Goal: Navigation & Orientation: Find specific page/section

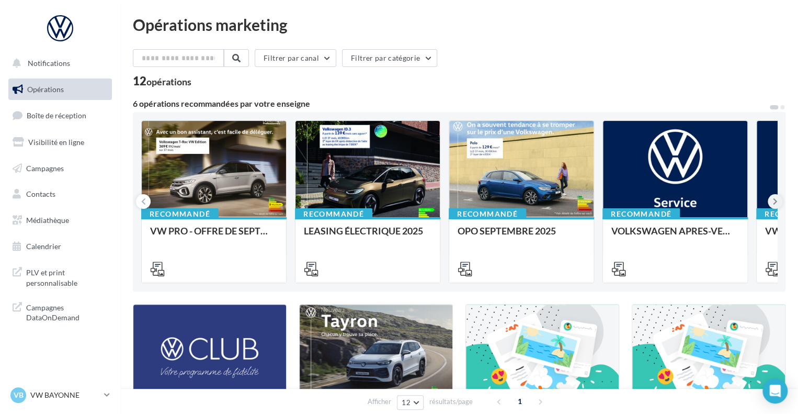
click at [781, 200] on button at bounding box center [775, 201] width 15 height 15
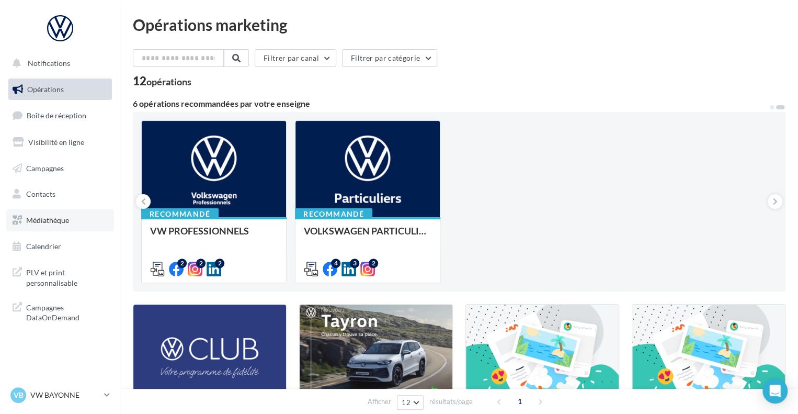
click at [42, 223] on span "Médiathèque" at bounding box center [47, 219] width 43 height 9
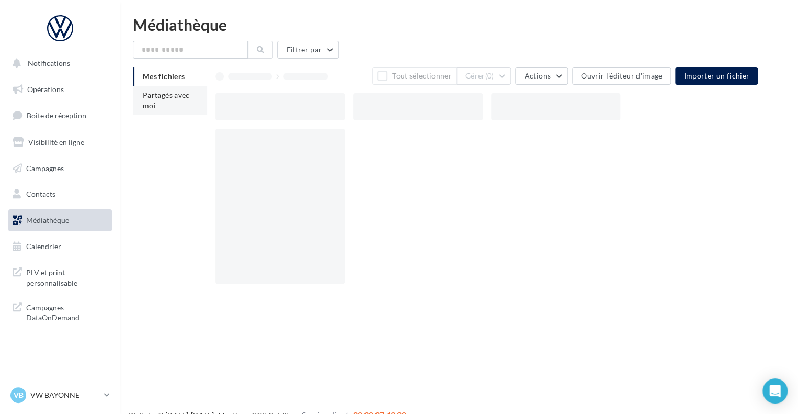
click at [171, 101] on li "Partagés avec moi" at bounding box center [170, 100] width 74 height 29
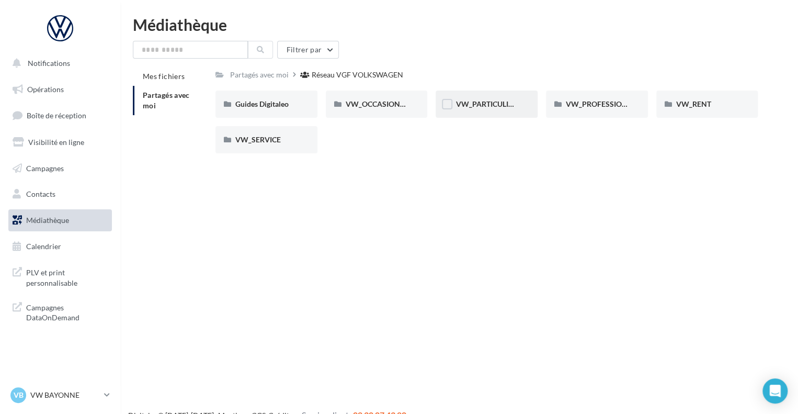
click at [515, 102] on span "VW_PARTICULIERS" at bounding box center [487, 103] width 65 height 9
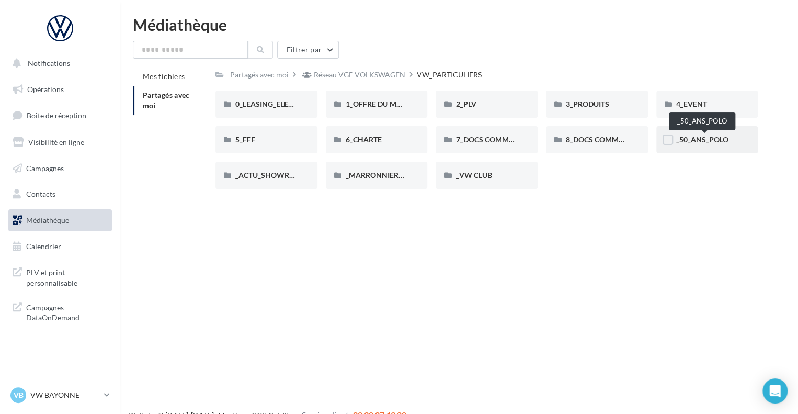
click at [705, 140] on span "_50_ANS_POLO" at bounding box center [702, 139] width 52 height 9
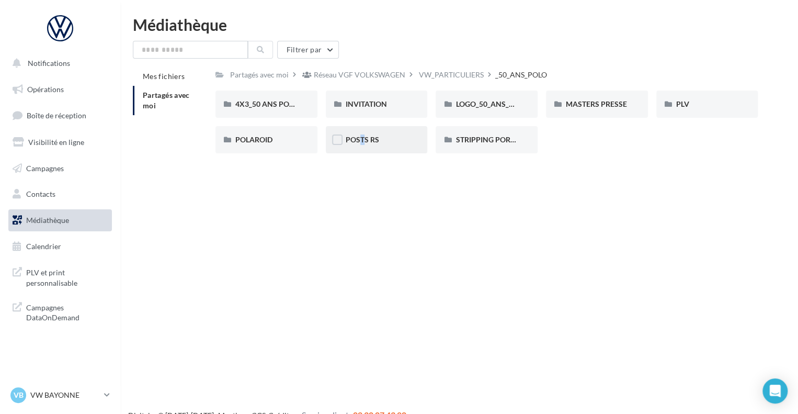
click at [353, 144] on span "POSTS RS" at bounding box center [362, 139] width 33 height 9
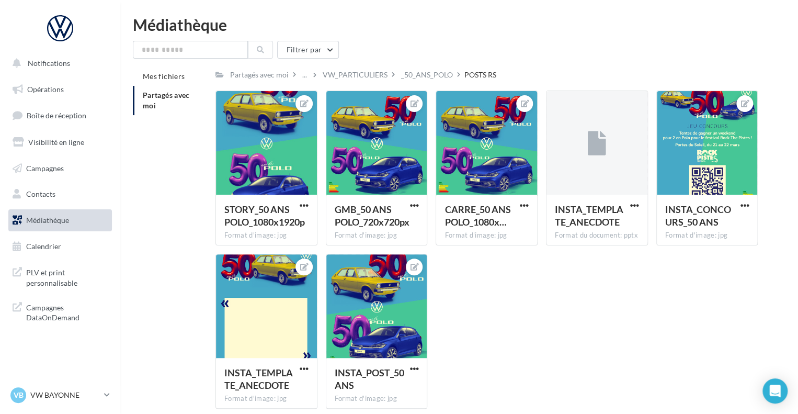
click at [435, 79] on div "_50_ANS_POLO" at bounding box center [427, 74] width 56 height 15
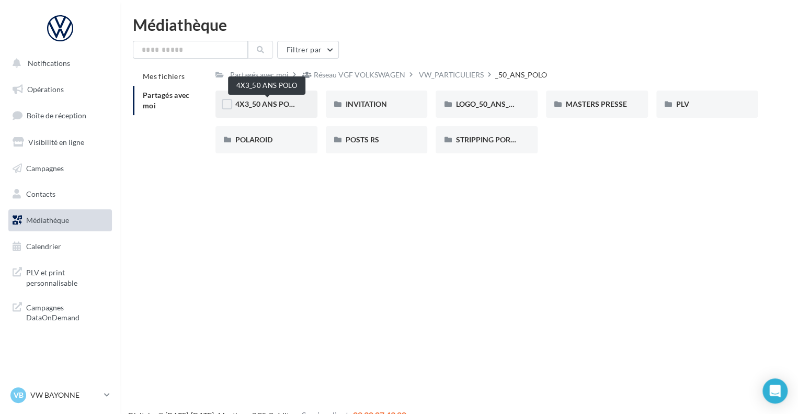
click at [261, 100] on span "4X3_50 ANS POLO" at bounding box center [266, 103] width 63 height 9
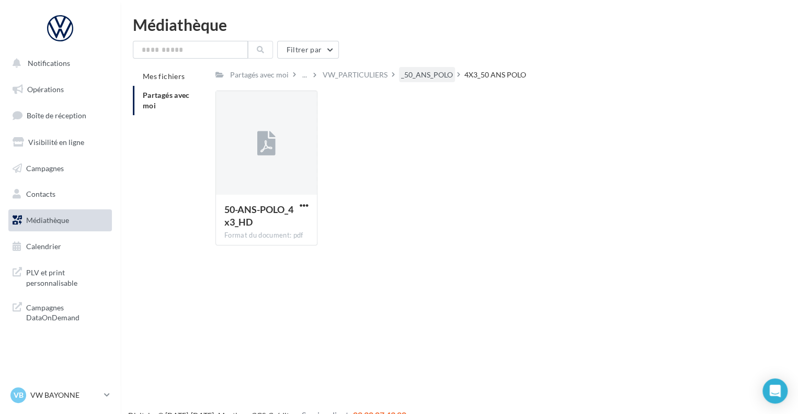
click at [437, 77] on div "_50_ANS_POLO" at bounding box center [427, 75] width 52 height 10
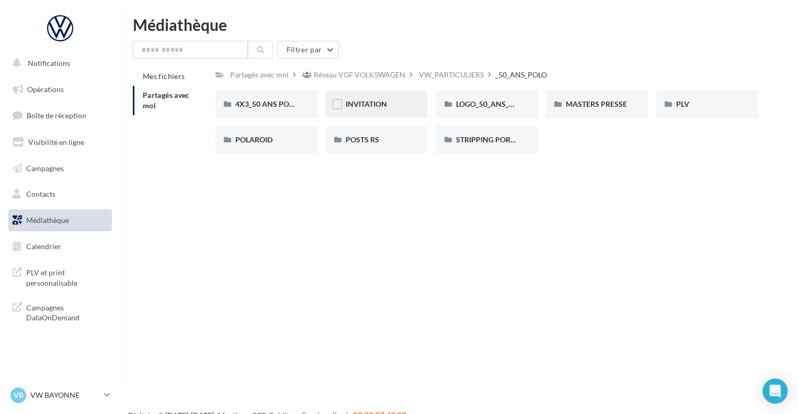
click at [383, 110] on div "INVITATION" at bounding box center [377, 103] width 102 height 27
